Goal: Task Accomplishment & Management: Use online tool/utility

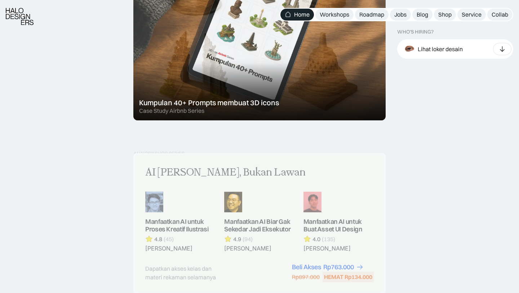
scroll to position [539, 0]
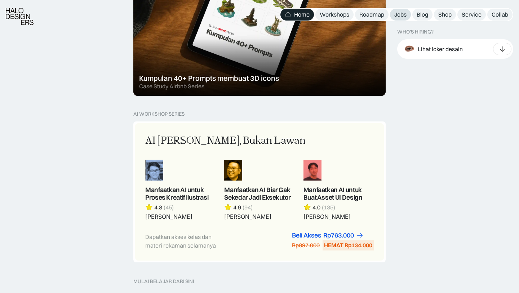
click at [399, 12] on div "Jobs" at bounding box center [401, 15] width 12 height 8
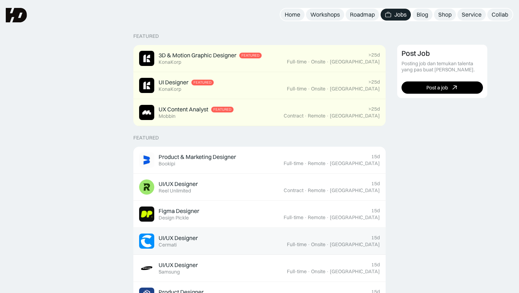
scroll to position [160, 0]
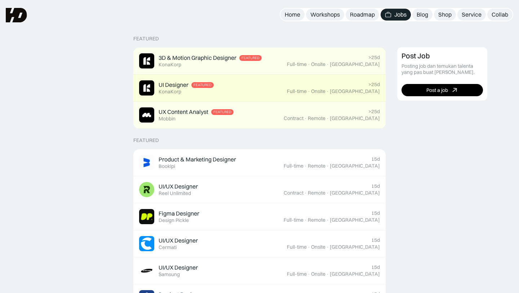
click at [262, 89] on div "UI Designer Featured KonaKorp" at bounding box center [213, 87] width 148 height 15
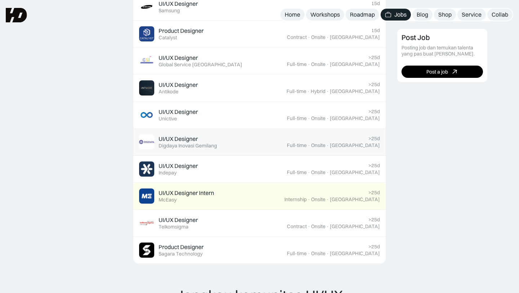
scroll to position [420, 0]
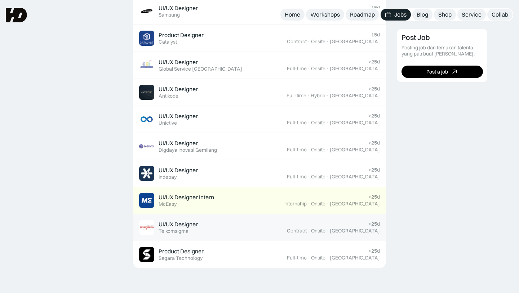
click at [204, 228] on div "UI/UX Designer Featured Telkomsigma" at bounding box center [213, 227] width 148 height 15
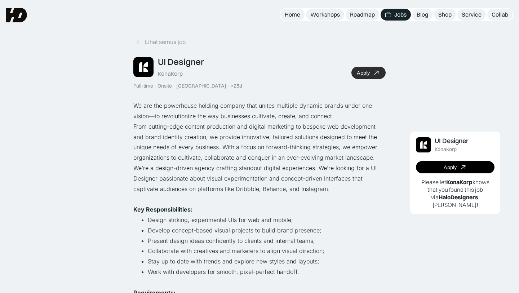
click at [369, 67] on link "Apply" at bounding box center [369, 73] width 34 height 12
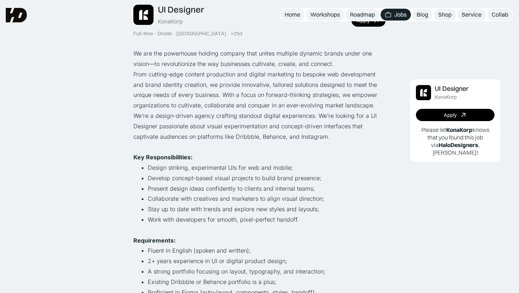
scroll to position [50, 0]
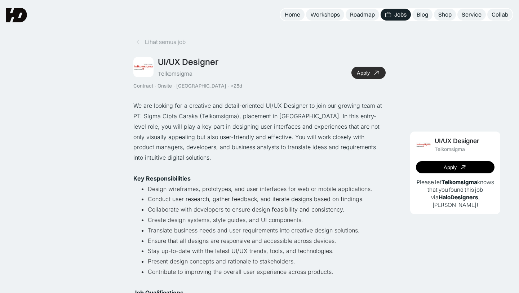
click at [378, 71] on icon at bounding box center [377, 73] width 10 height 10
